Goal: Task Accomplishment & Management: Use online tool/utility

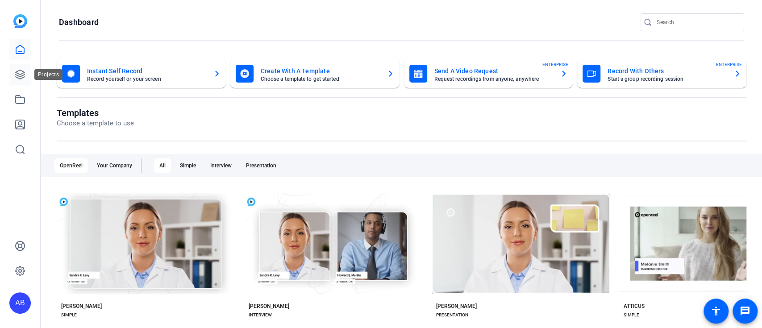
click at [17, 69] on icon at bounding box center [20, 74] width 11 height 11
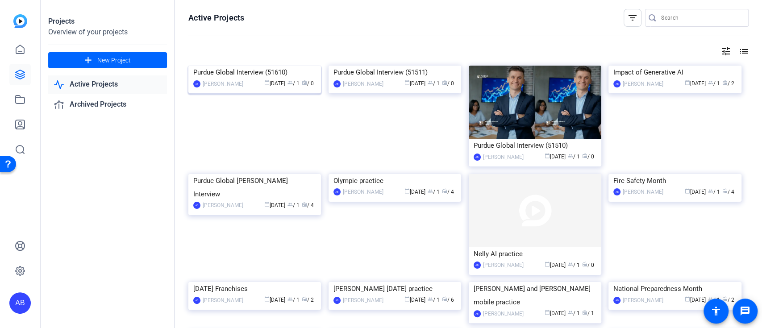
click at [253, 66] on img at bounding box center [254, 66] width 133 height 0
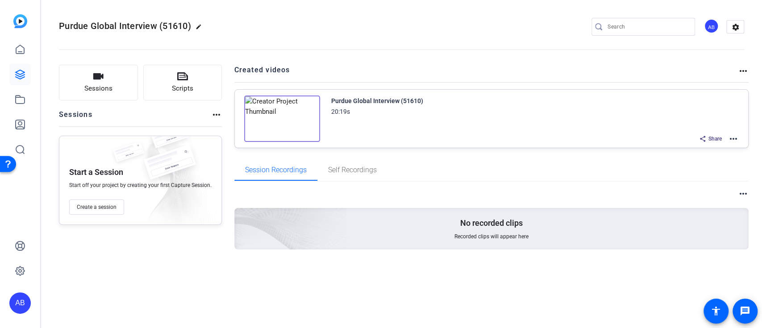
click at [736, 140] on mat-icon "more_horiz" at bounding box center [733, 138] width 11 height 11
click at [366, 35] on div at bounding box center [381, 164] width 762 height 328
click at [17, 73] on icon at bounding box center [20, 74] width 9 height 9
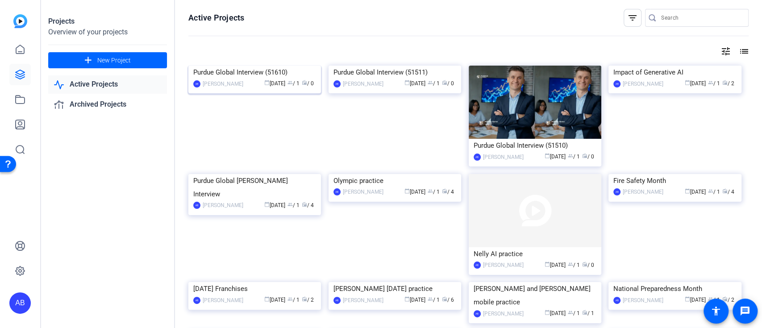
click at [301, 66] on img at bounding box center [254, 66] width 133 height 0
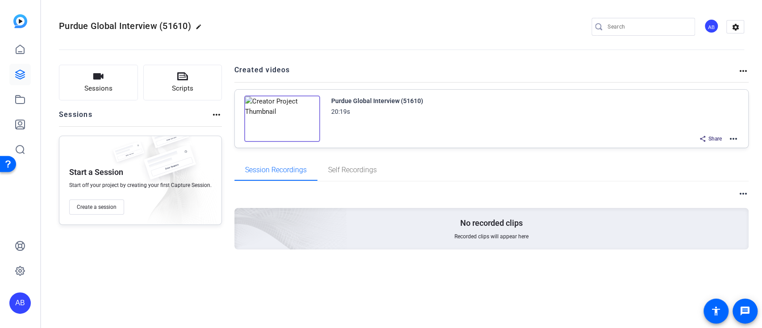
click at [732, 139] on mat-icon "more_horiz" at bounding box center [733, 138] width 11 height 11
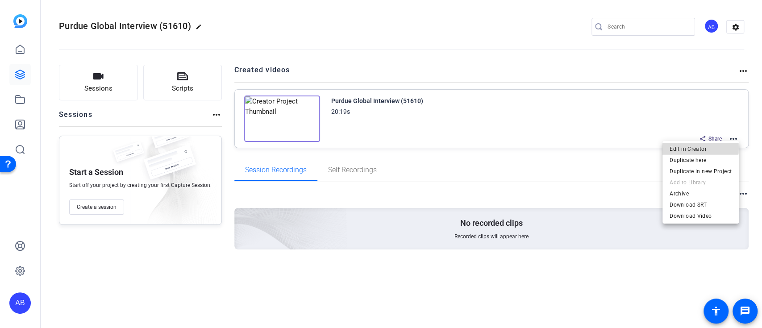
click at [695, 148] on span "Edit in Creator" at bounding box center [701, 149] width 62 height 11
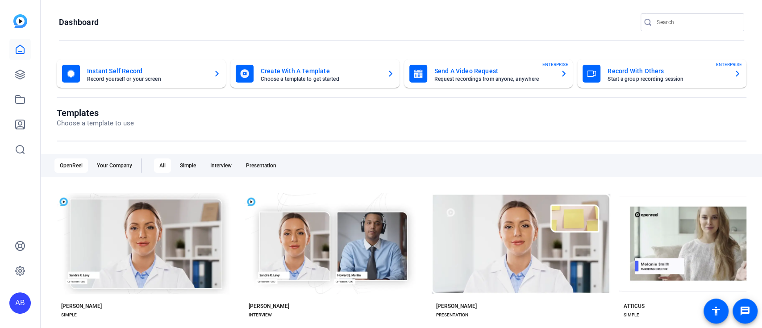
click at [629, 71] on mat-card-title "Record With Others" at bounding box center [667, 71] width 119 height 11
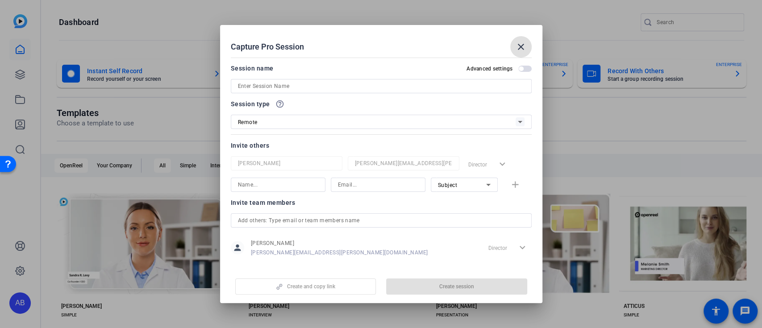
click at [266, 87] on input at bounding box center [381, 86] width 287 height 11
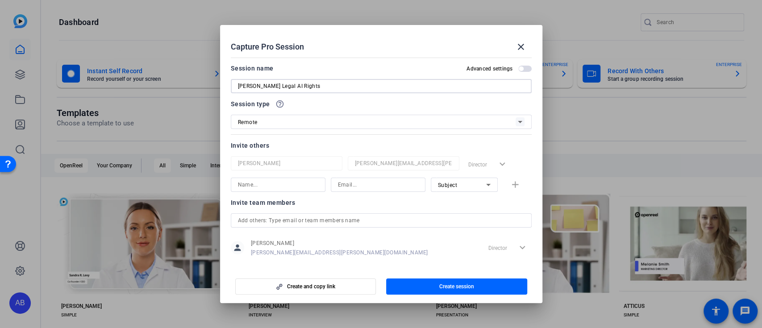
type input "[PERSON_NAME] Legal AI Rights"
click at [301, 190] on div at bounding box center [278, 185] width 80 height 14
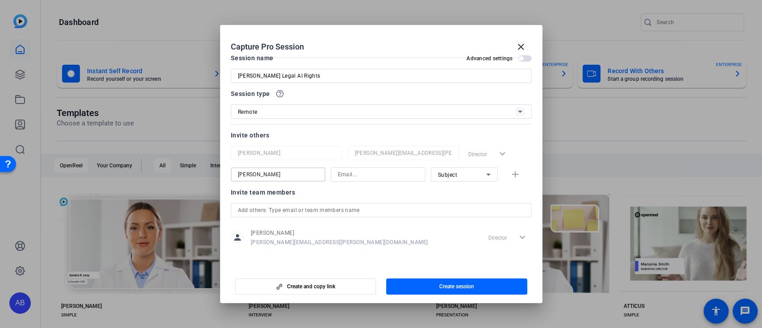
type input "Shaun Jamison"
click at [350, 177] on input at bounding box center [378, 174] width 80 height 11
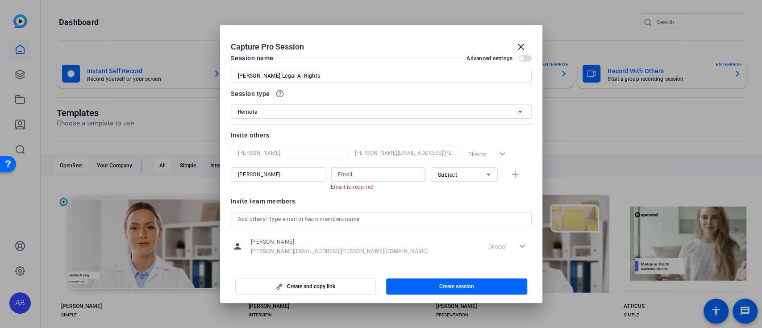
click at [384, 171] on input at bounding box center [378, 174] width 80 height 11
paste input "sjamison@purdueglobal.edu"
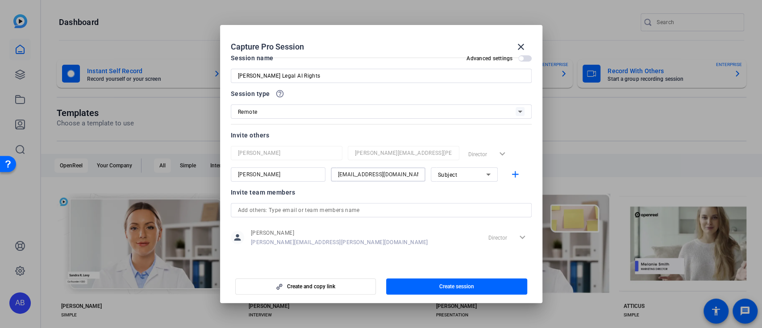
type input "sjamison@purdueglobal.edu"
click at [310, 129] on div "Session name Advanced settings Shaun Legal AI Rights Session type help_outline …" at bounding box center [381, 155] width 301 height 205
click at [350, 287] on span "button" at bounding box center [306, 286] width 140 height 21
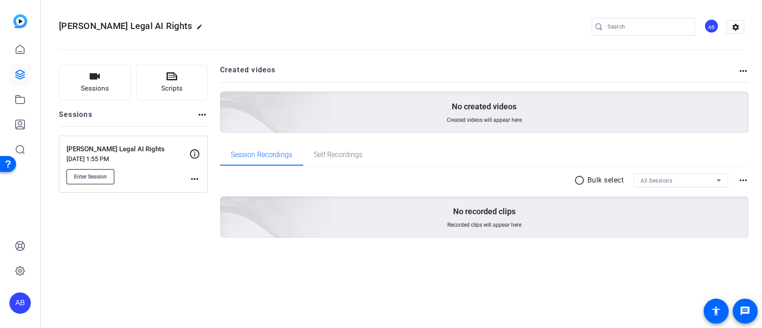
click at [91, 181] on button "Enter Session" at bounding box center [91, 176] width 48 height 15
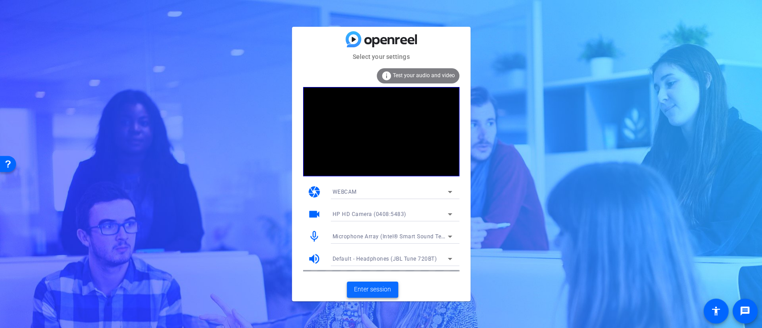
click at [380, 293] on span "Enter session" at bounding box center [372, 289] width 37 height 9
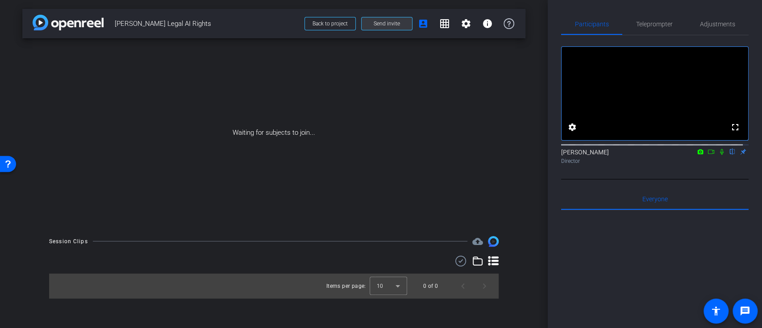
click at [385, 20] on span "Send invite" at bounding box center [387, 23] width 26 height 7
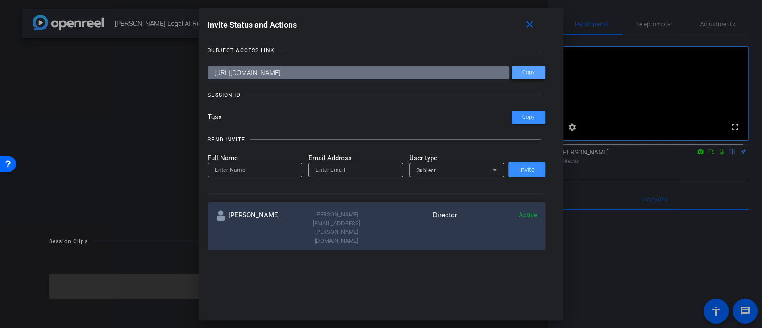
click at [523, 72] on span "Copy" at bounding box center [528, 72] width 12 height 7
click at [537, 112] on span at bounding box center [529, 117] width 34 height 21
click at [535, 28] on mat-icon "close" at bounding box center [529, 24] width 11 height 11
